Goal: Task Accomplishment & Management: Use online tool/utility

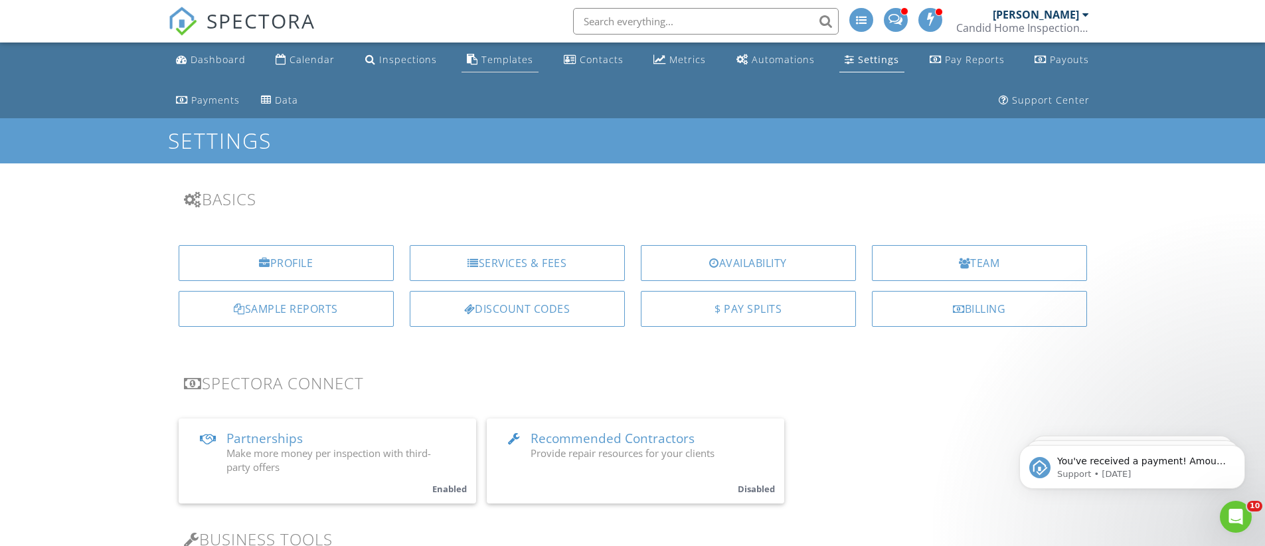
click at [482, 62] on div "Templates" at bounding box center [507, 59] width 52 height 13
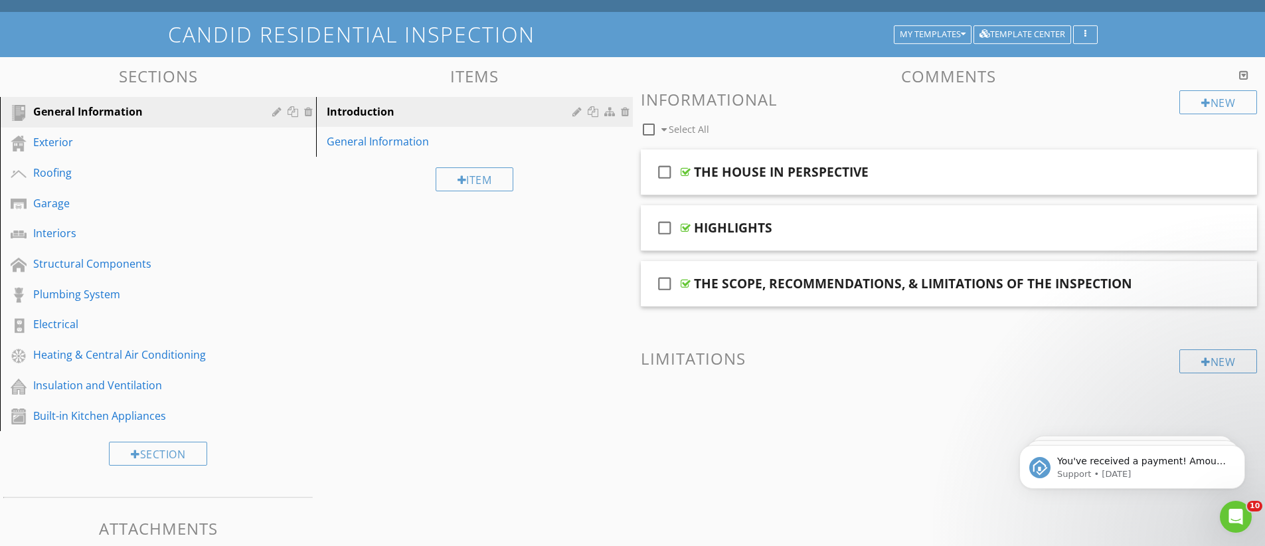
scroll to position [108, 0]
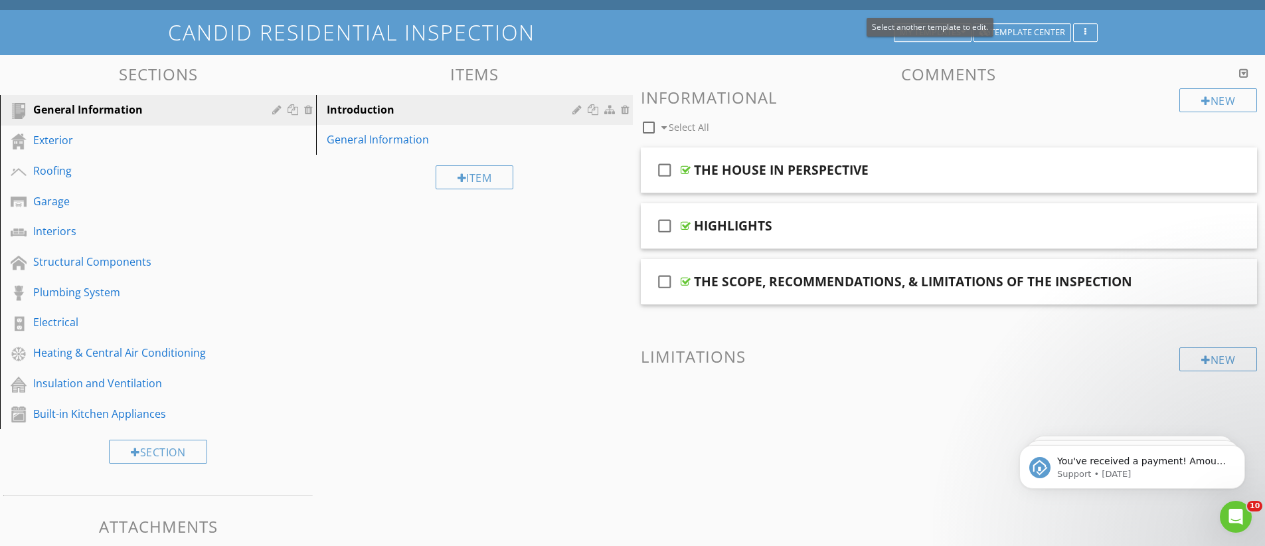
click at [963, 38] on button "My Templates" at bounding box center [933, 32] width 78 height 19
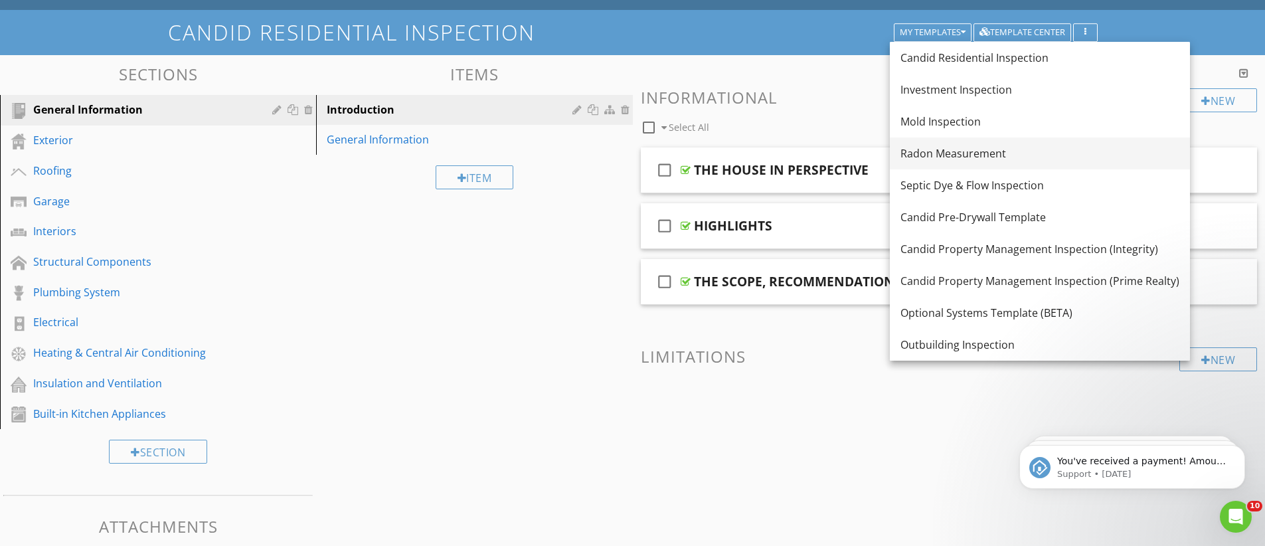
click at [937, 156] on div "Radon Measurement" at bounding box center [1039, 153] width 279 height 16
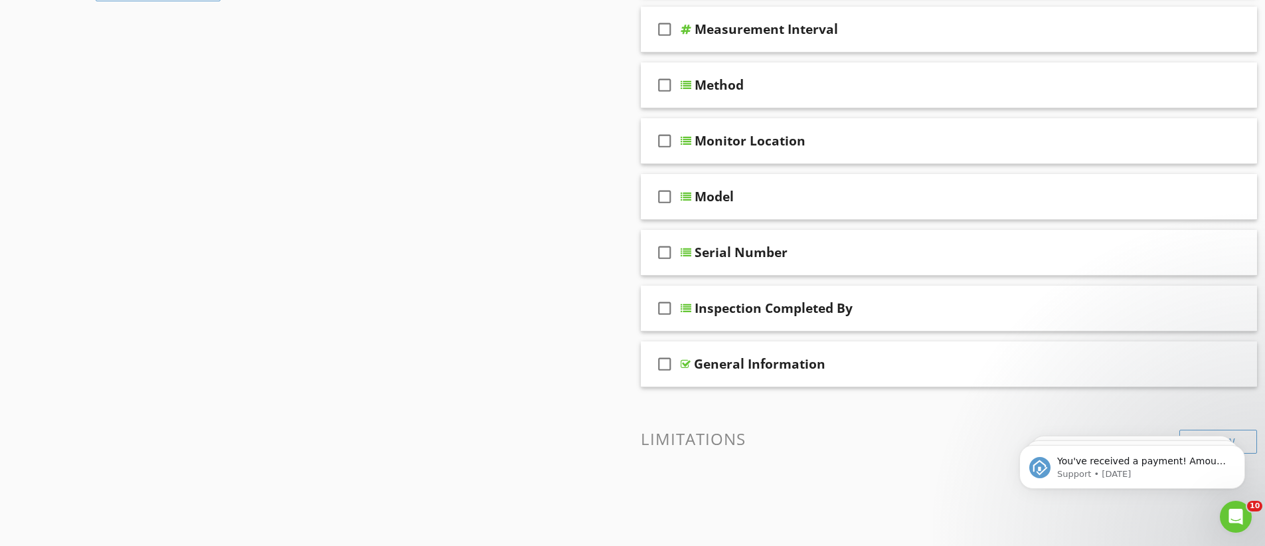
scroll to position [451, 0]
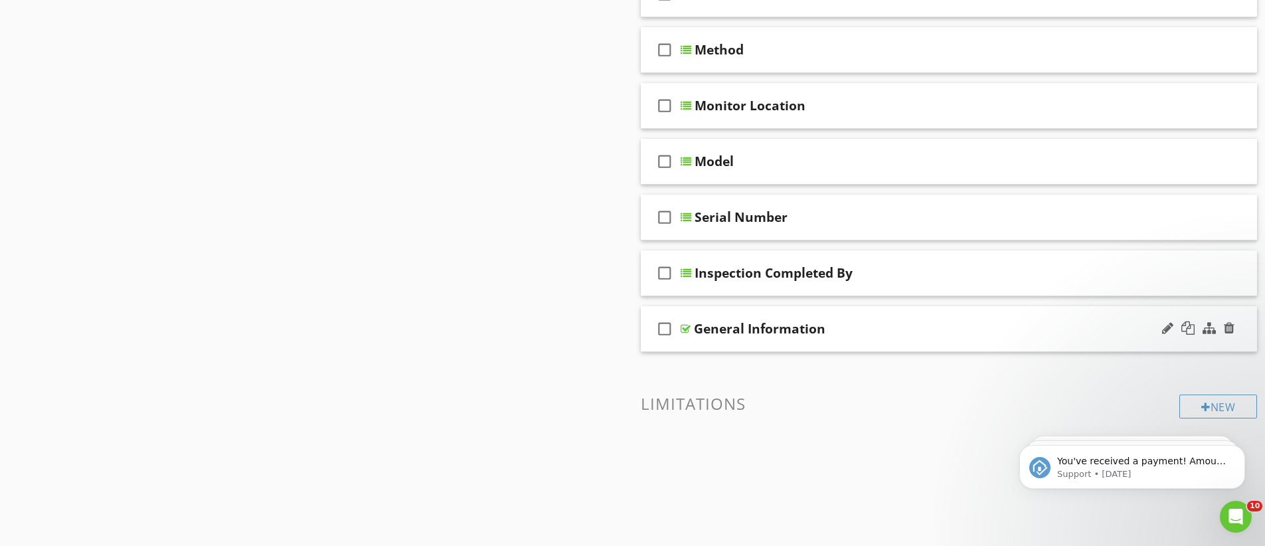
click at [682, 327] on div at bounding box center [685, 328] width 10 height 11
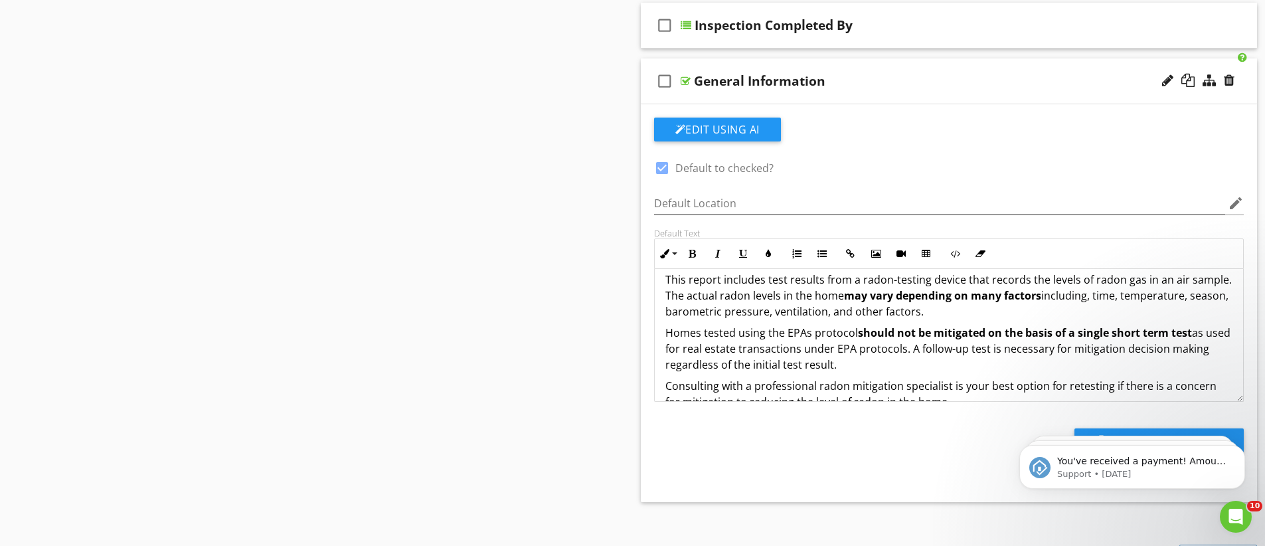
scroll to position [246, 0]
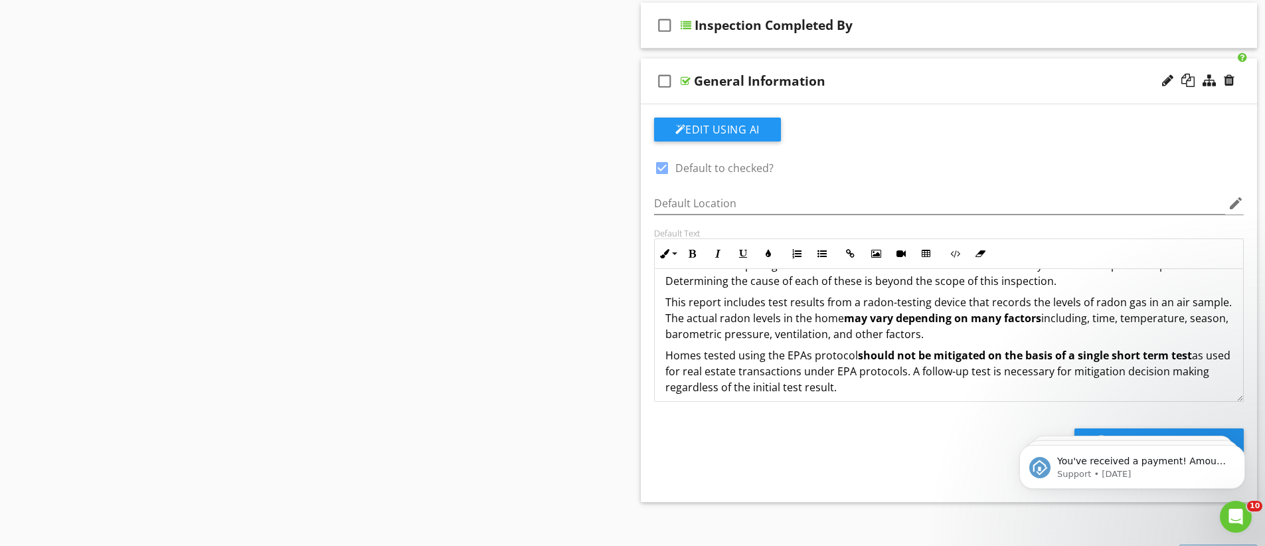
click at [973, 333] on p "This report includes test results from a radon-testing device that records the …" at bounding box center [949, 318] width 568 height 48
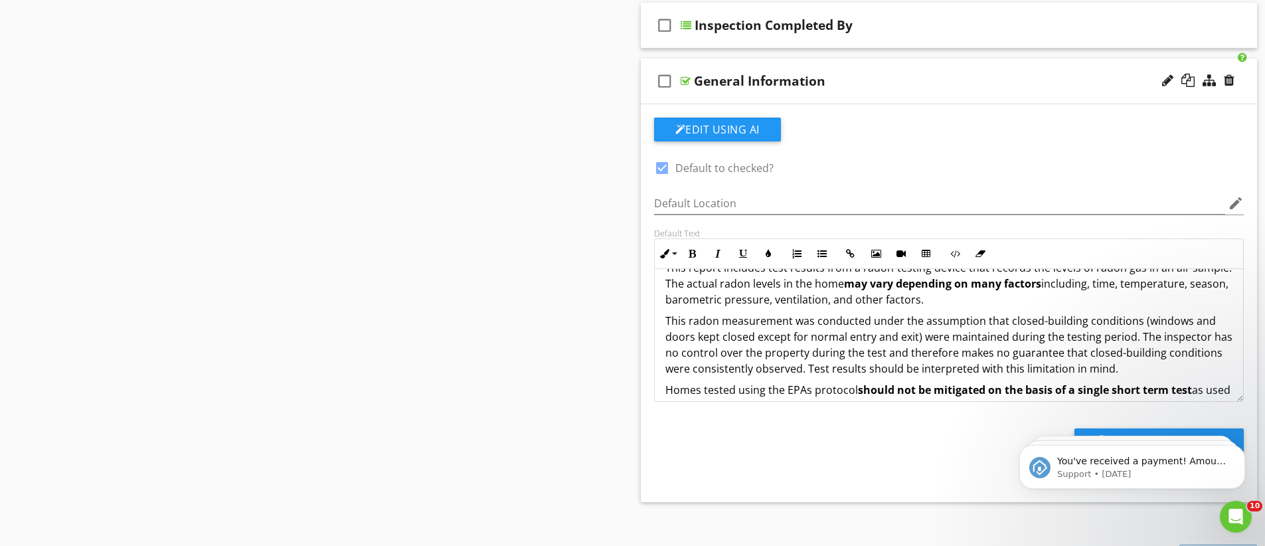
scroll to position [283, 0]
click at [558, 320] on div "Sections Details Radon Measurement Section Attachments Attachment Items General…" at bounding box center [632, 73] width 1265 height 1218
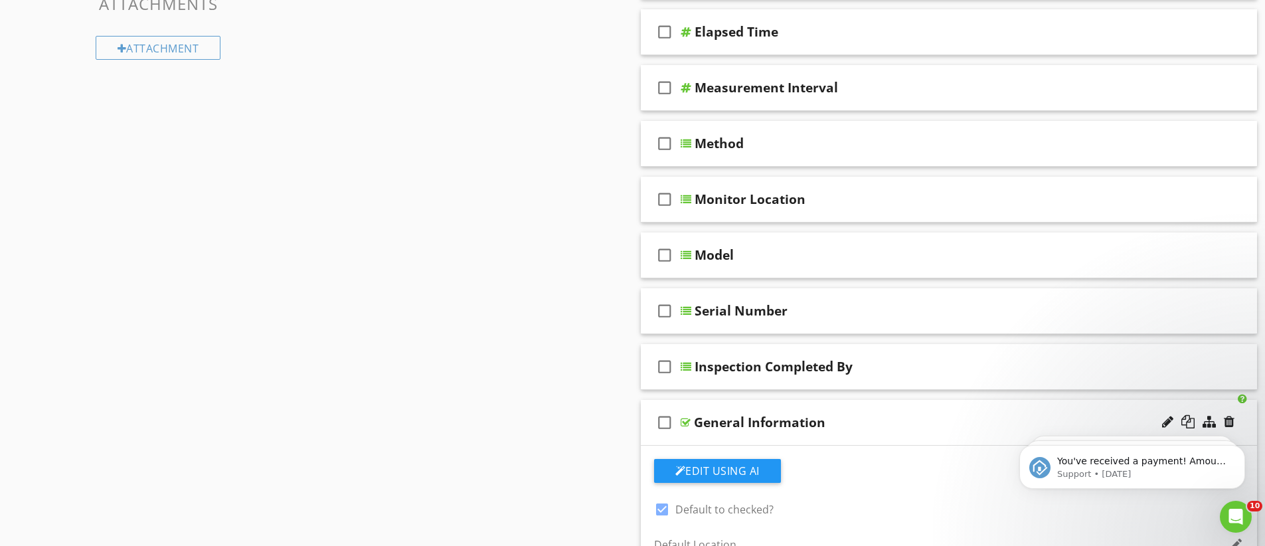
scroll to position [0, 0]
